Goal: Use online tool/utility: Use online tool/utility

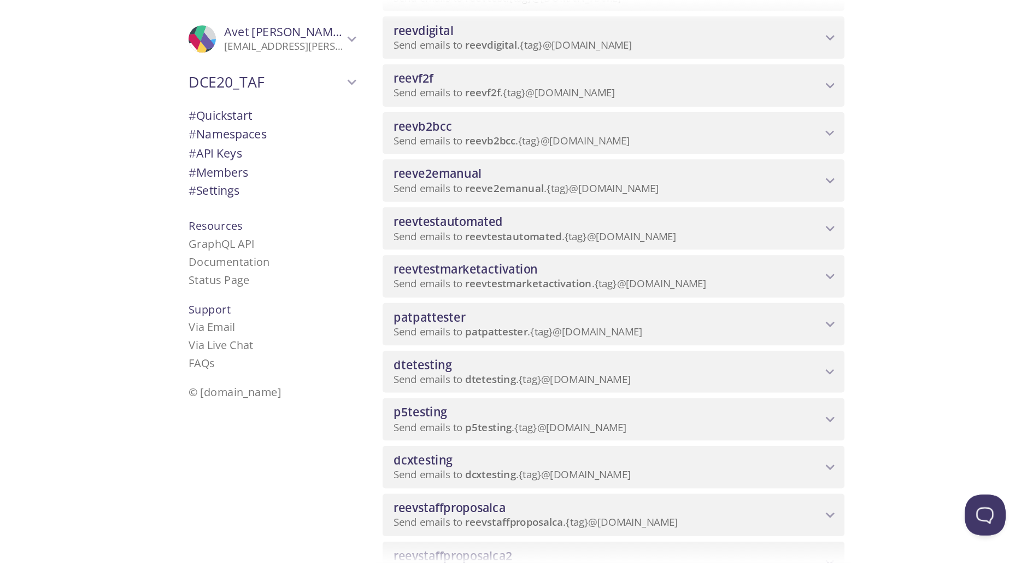
scroll to position [539, 0]
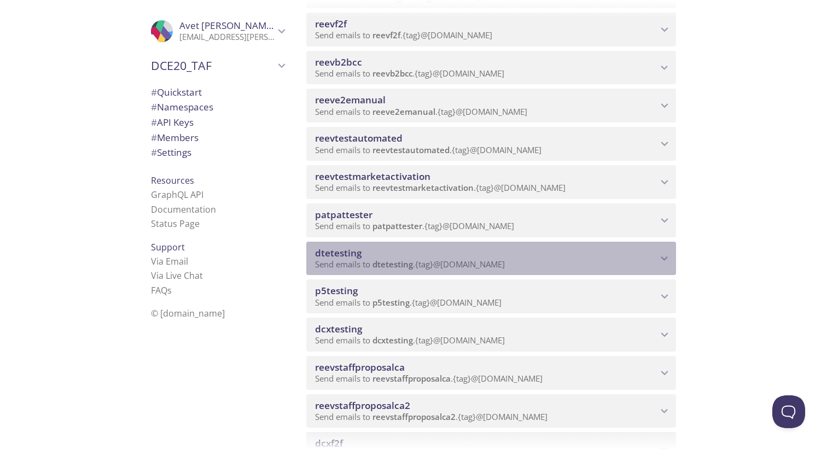
click at [516, 258] on span "dtetesting" at bounding box center [486, 253] width 342 height 12
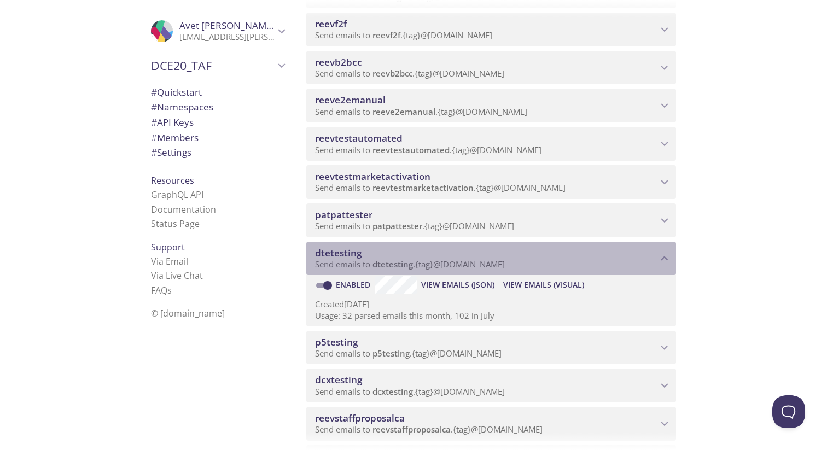
click at [548, 260] on p "Send emails to dtetesting . {tag} @[DOMAIN_NAME]" at bounding box center [486, 264] width 342 height 11
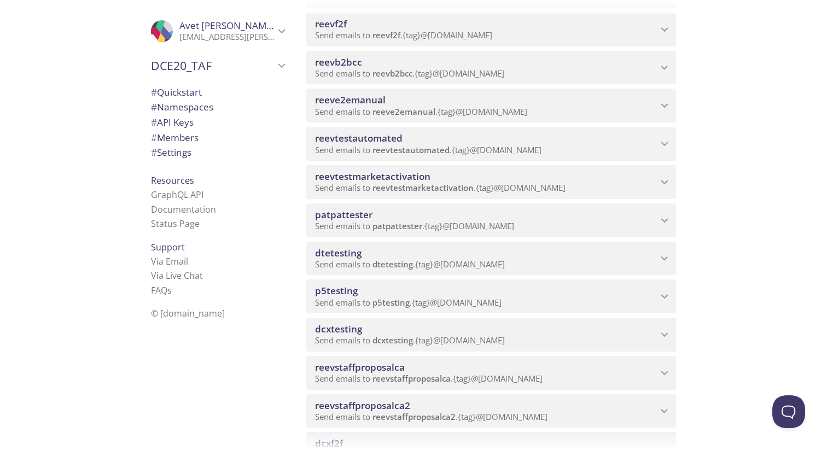
click at [519, 316] on div "dcxtesting Send emails to dcxtesting . {tag} @[DOMAIN_NAME] Enabled View Emails…" at bounding box center [491, 332] width 370 height 38
click at [524, 320] on div "dcxtesting Send emails to dcxtesting . {tag} @[DOMAIN_NAME]" at bounding box center [491, 335] width 370 height 34
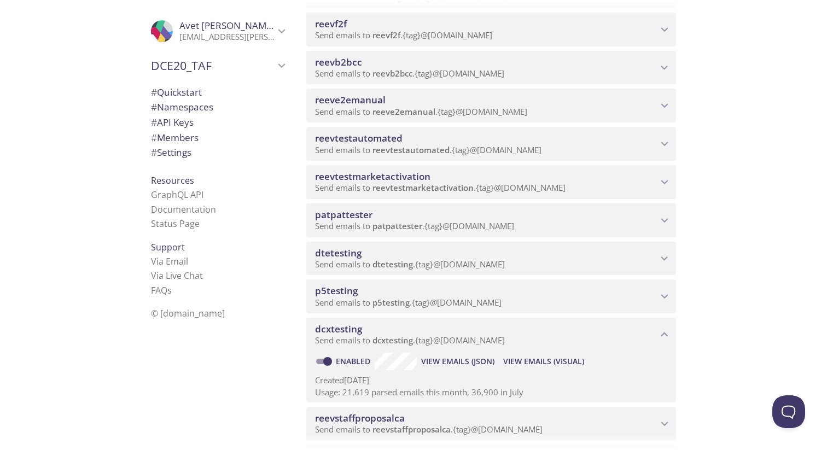
click at [524, 362] on span "View Emails (Visual)" at bounding box center [543, 361] width 81 height 13
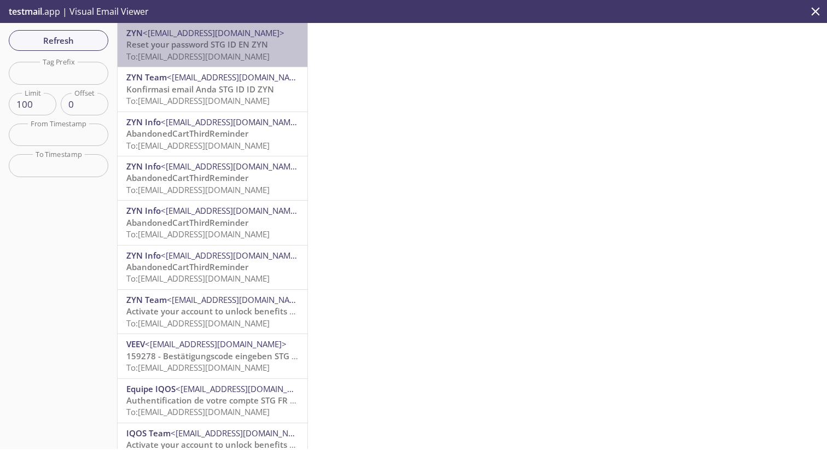
click at [240, 46] on span "Reset your password STG ID EN ZYN" at bounding box center [197, 44] width 142 height 11
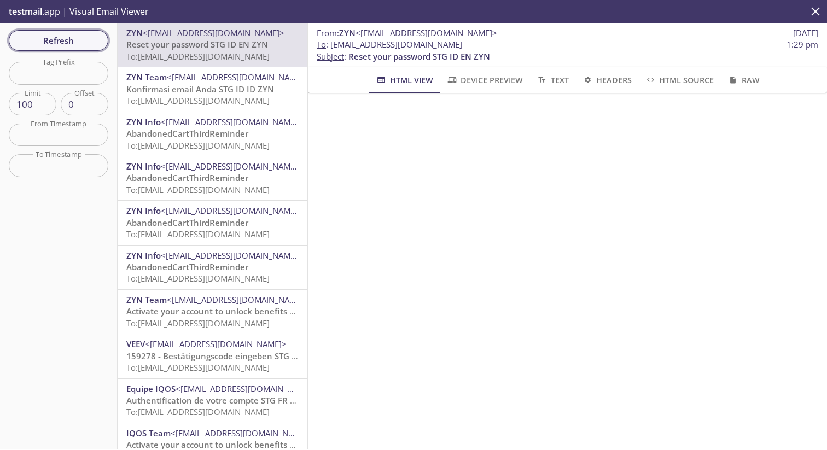
click at [48, 33] on button "Refresh" at bounding box center [59, 40] width 100 height 21
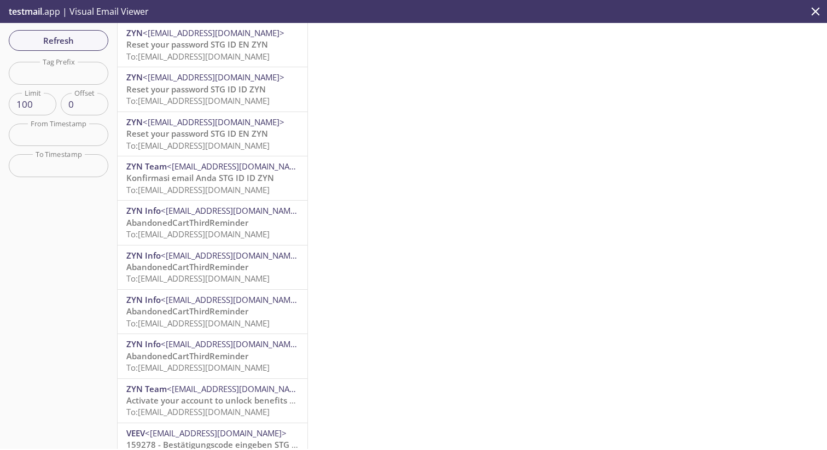
click at [195, 60] on span "To: [EMAIL_ADDRESS][DOMAIN_NAME]" at bounding box center [197, 56] width 143 height 11
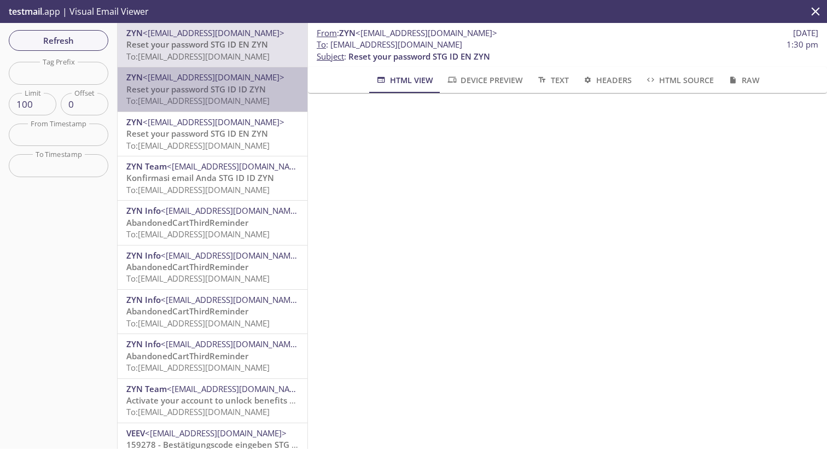
click at [209, 85] on span "Reset your password STG ID ID ZYN" at bounding box center [195, 89] width 139 height 11
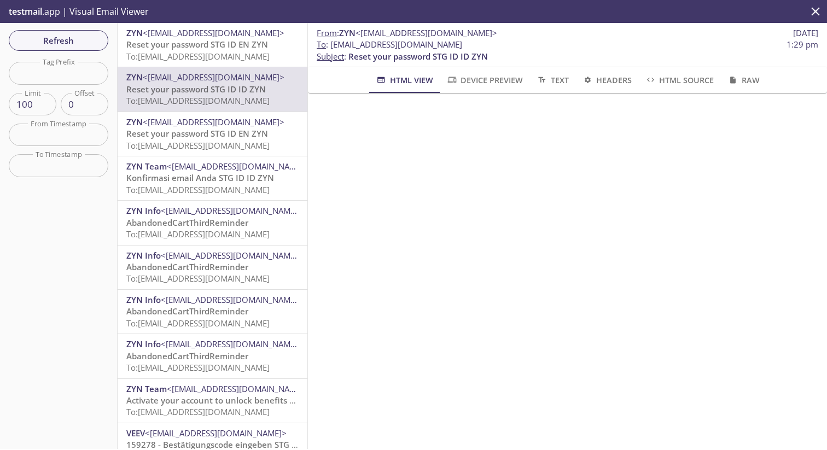
click at [241, 44] on span "Reset your password STG ID EN ZYN" at bounding box center [197, 44] width 142 height 11
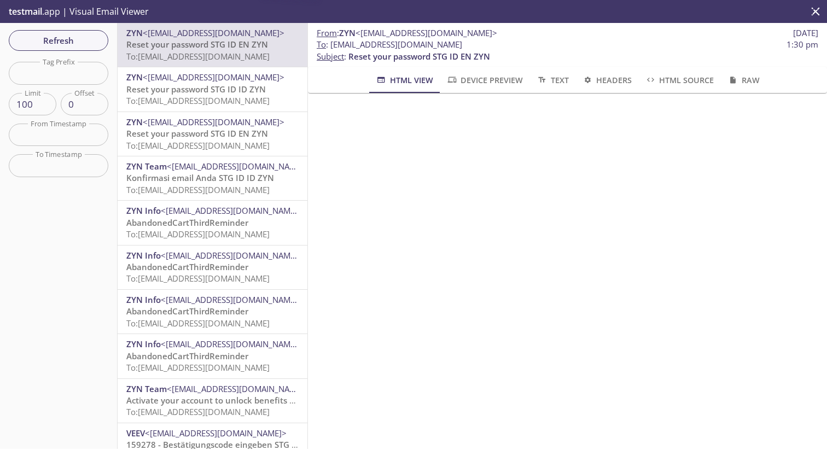
click at [233, 66] on div "ZYN <[EMAIL_ADDRESS][DOMAIN_NAME]> Reset your password STG ID EN ZYN To: [EMAIL…" at bounding box center [213, 45] width 190 height 44
click at [257, 74] on span "ZYN <[EMAIL_ADDRESS][DOMAIN_NAME]>" at bounding box center [212, 77] width 172 height 11
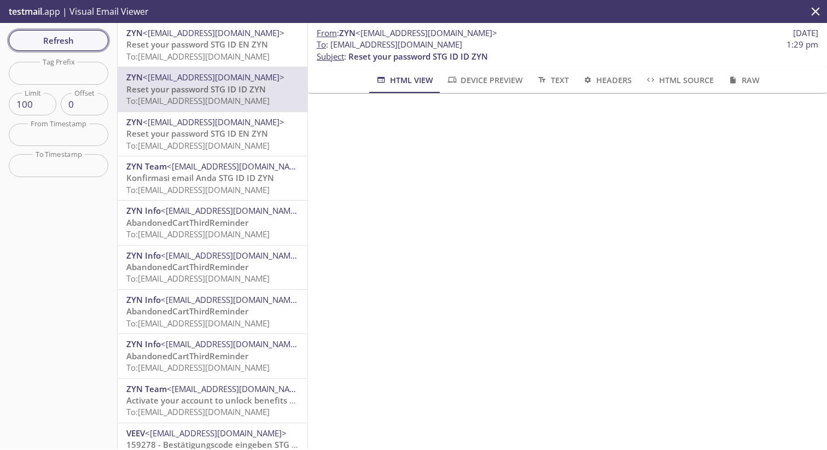
click at [80, 41] on span "Refresh" at bounding box center [58, 40] width 82 height 14
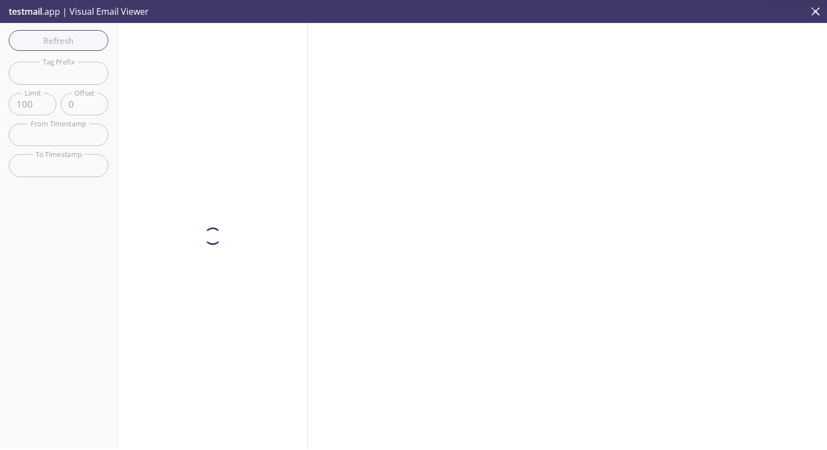
click at [461, 256] on div at bounding box center [567, 236] width 519 height 426
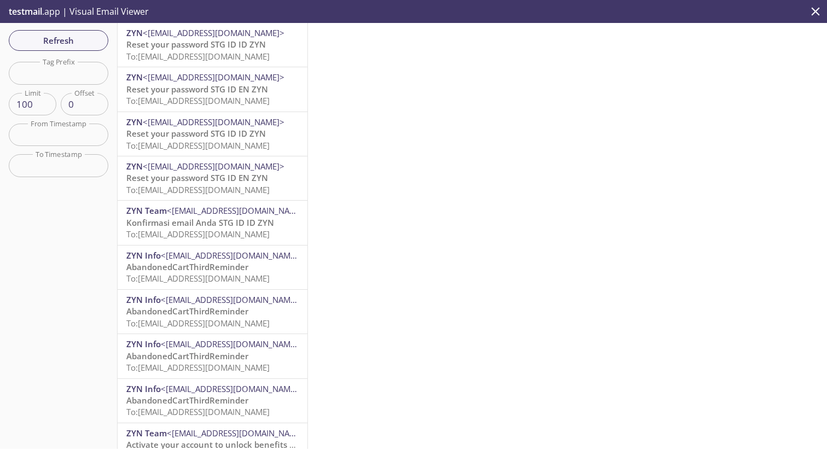
click at [205, 44] on span "Reset your password STG ID ID ZYN" at bounding box center [195, 44] width 139 height 11
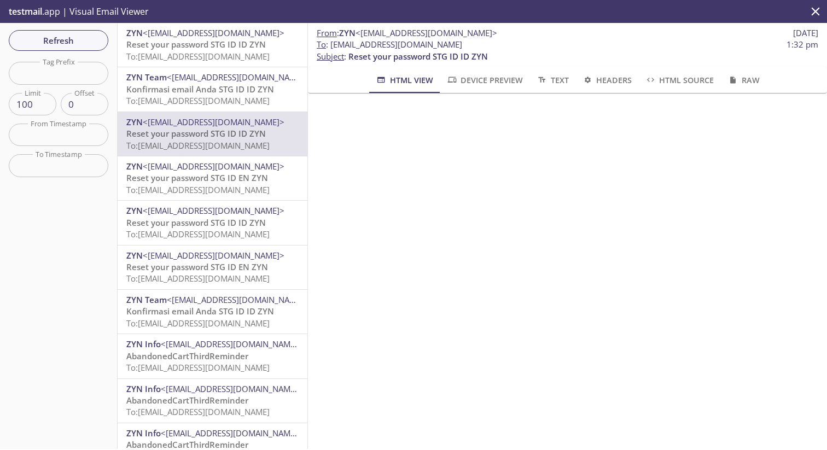
click at [563, 212] on div "From : ZYN <[EMAIL_ADDRESS][DOMAIN_NAME]> [DATE] To : [EMAIL_ADDRESS][DOMAIN_NA…" at bounding box center [567, 236] width 519 height 426
click at [457, 83] on icon "button" at bounding box center [451, 79] width 11 height 9
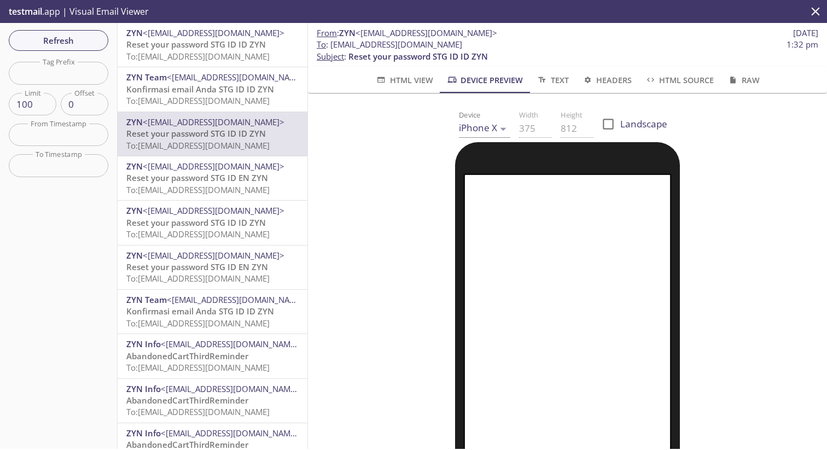
click at [605, 119] on input "Landscape" at bounding box center [608, 124] width 24 height 24
checkbox input "true"
type input "812"
type input "375"
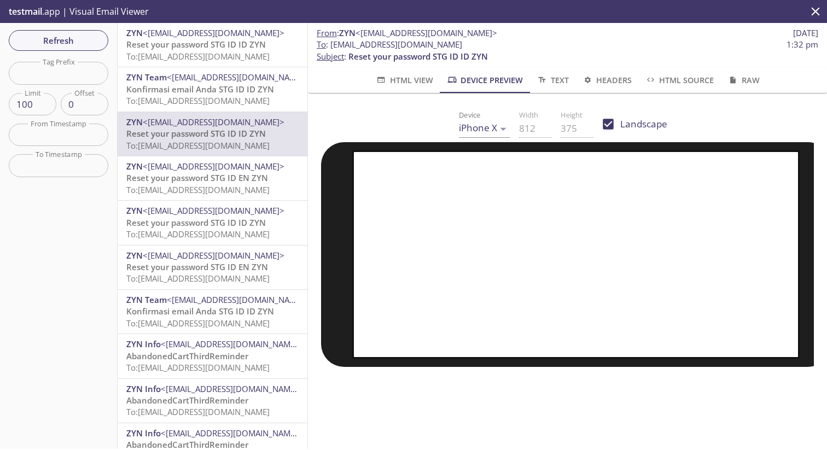
click at [610, 122] on input "Landscape" at bounding box center [608, 124] width 24 height 24
checkbox input "false"
type input "375"
type input "812"
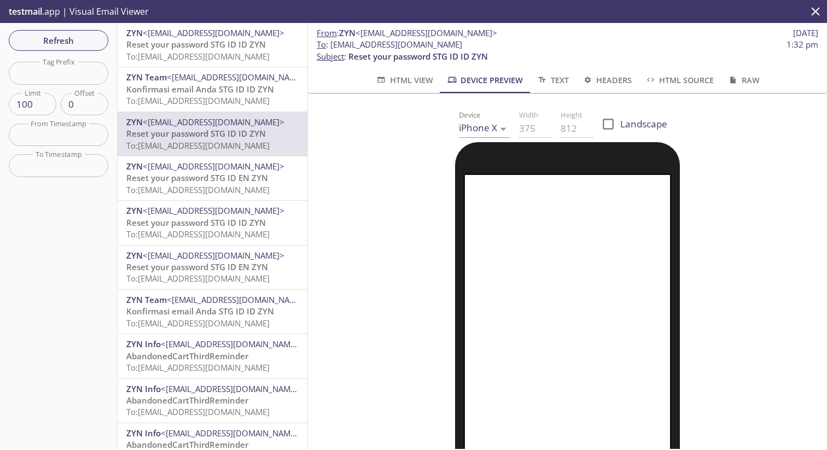
click at [484, 121] on body ".cls-1 { fill: #6d5ca8; } .cls-2 { fill: #3fc191; } .cls-3 { fill: #3b4752; } .…" at bounding box center [413, 225] width 827 height 450
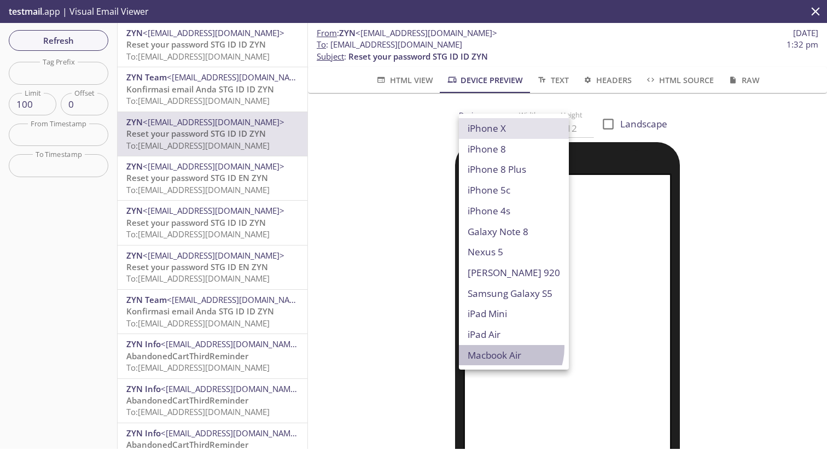
click at [497, 347] on li "Macbook Air" at bounding box center [514, 355] width 110 height 21
type input "Macbook Air"
type input "960"
type input "600"
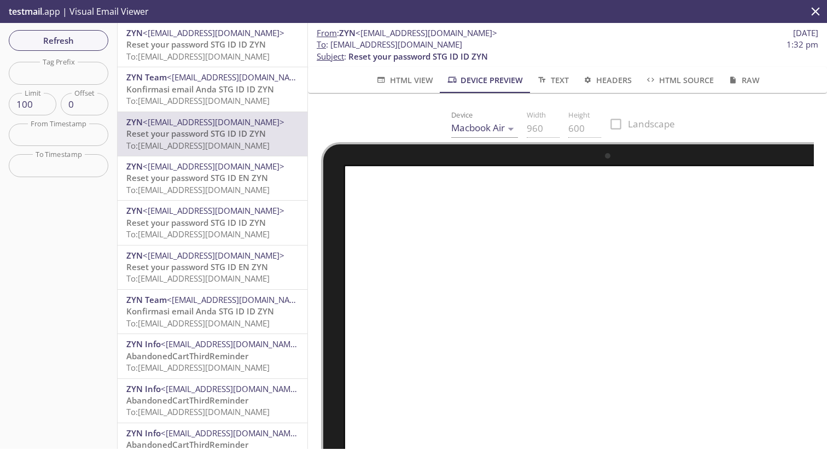
click at [386, 130] on div "Device Macbook Air Macbook Air Width 960 Height 600 Landscape" at bounding box center [567, 124] width 493 height 36
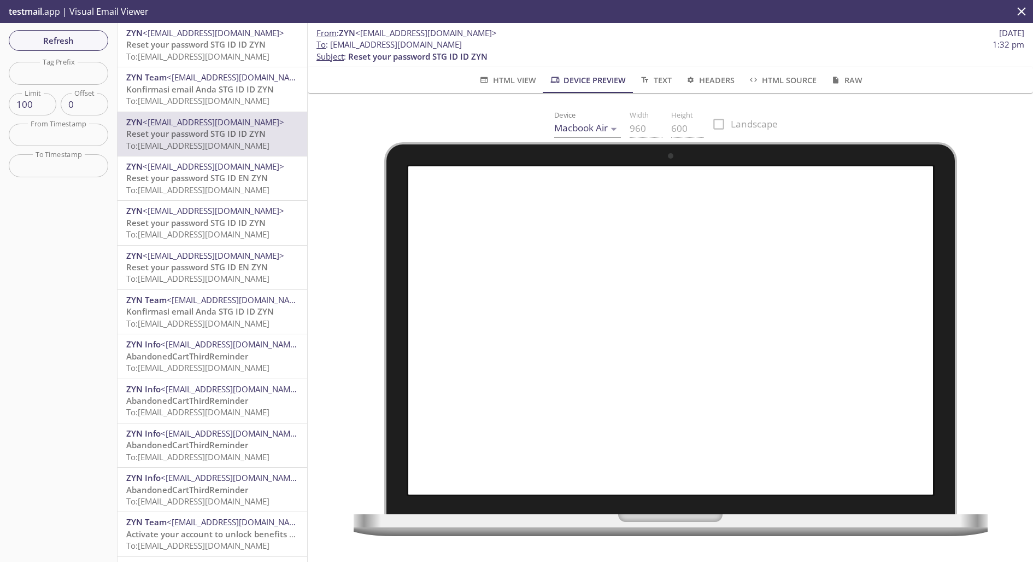
click at [350, 256] on div at bounding box center [670, 339] width 699 height 394
